Goal: Connect with others: Participate in discussion

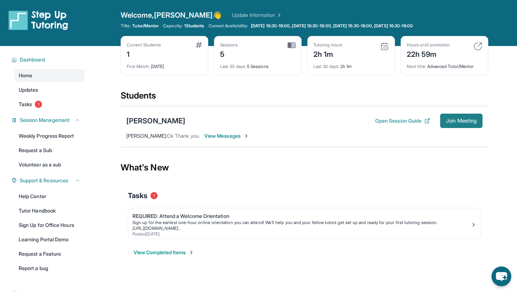
click at [458, 121] on span "Join Meeting" at bounding box center [461, 120] width 31 height 4
